Goal: Task Accomplishment & Management: Manage account settings

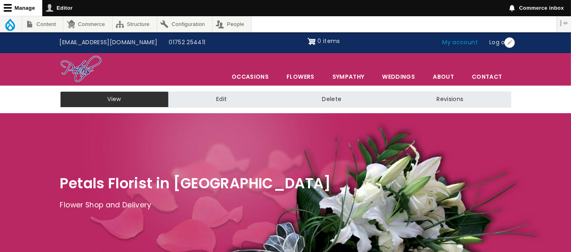
click at [469, 42] on link "My account" at bounding box center [460, 42] width 47 height 15
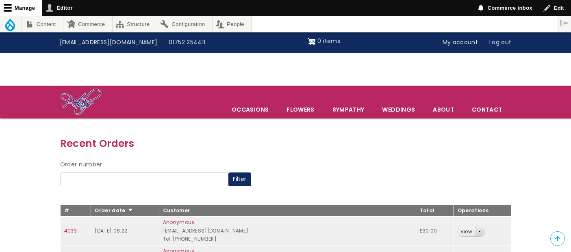
scroll to position [90, 0]
